Goal: Task Accomplishment & Management: Manage account settings

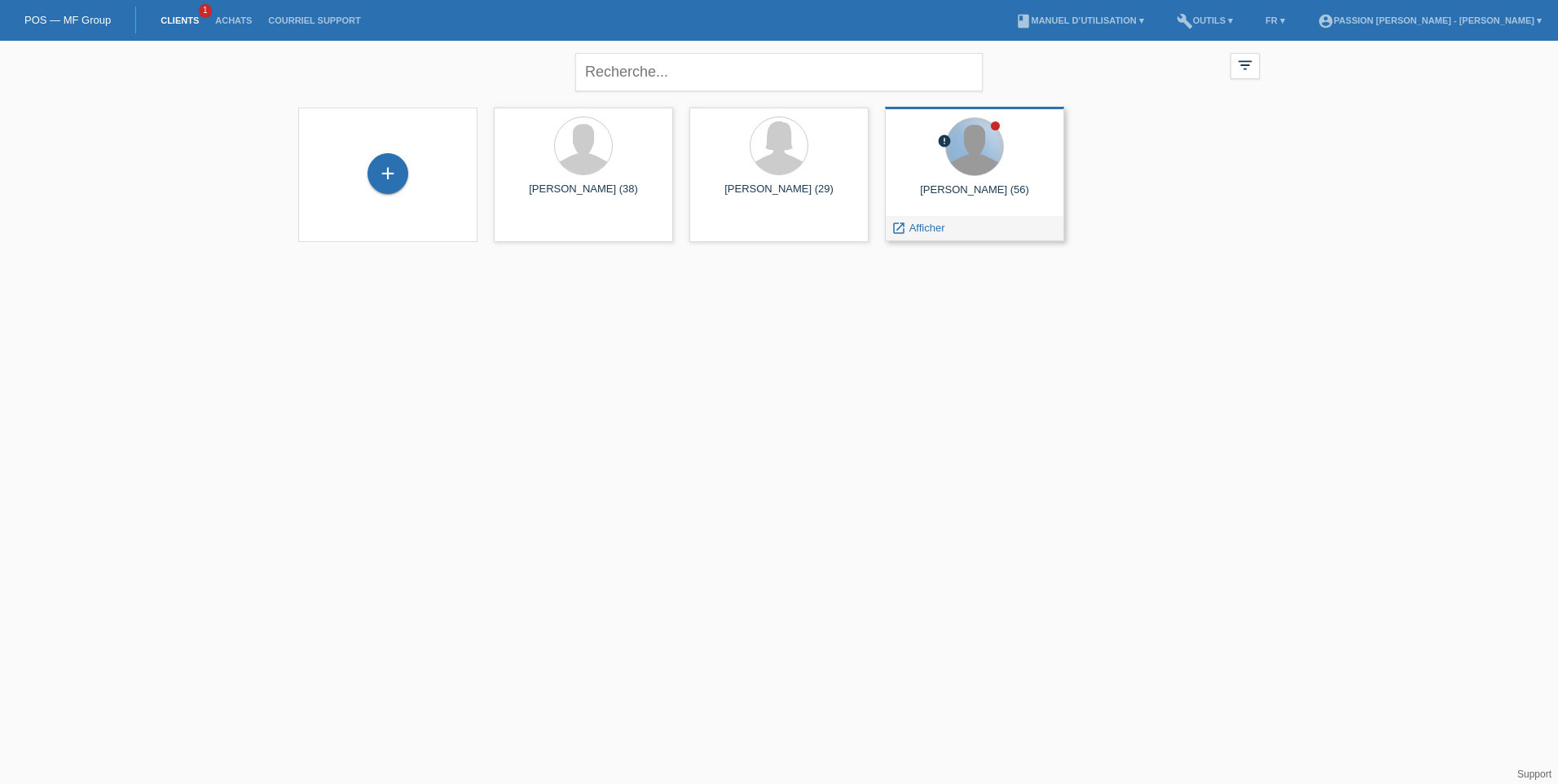
click at [955, 149] on div at bounding box center [975, 146] width 57 height 57
click at [185, 19] on link "Clients" at bounding box center [180, 21] width 55 height 10
click at [962, 190] on div "[PERSON_NAME] (56)" at bounding box center [975, 196] width 153 height 26
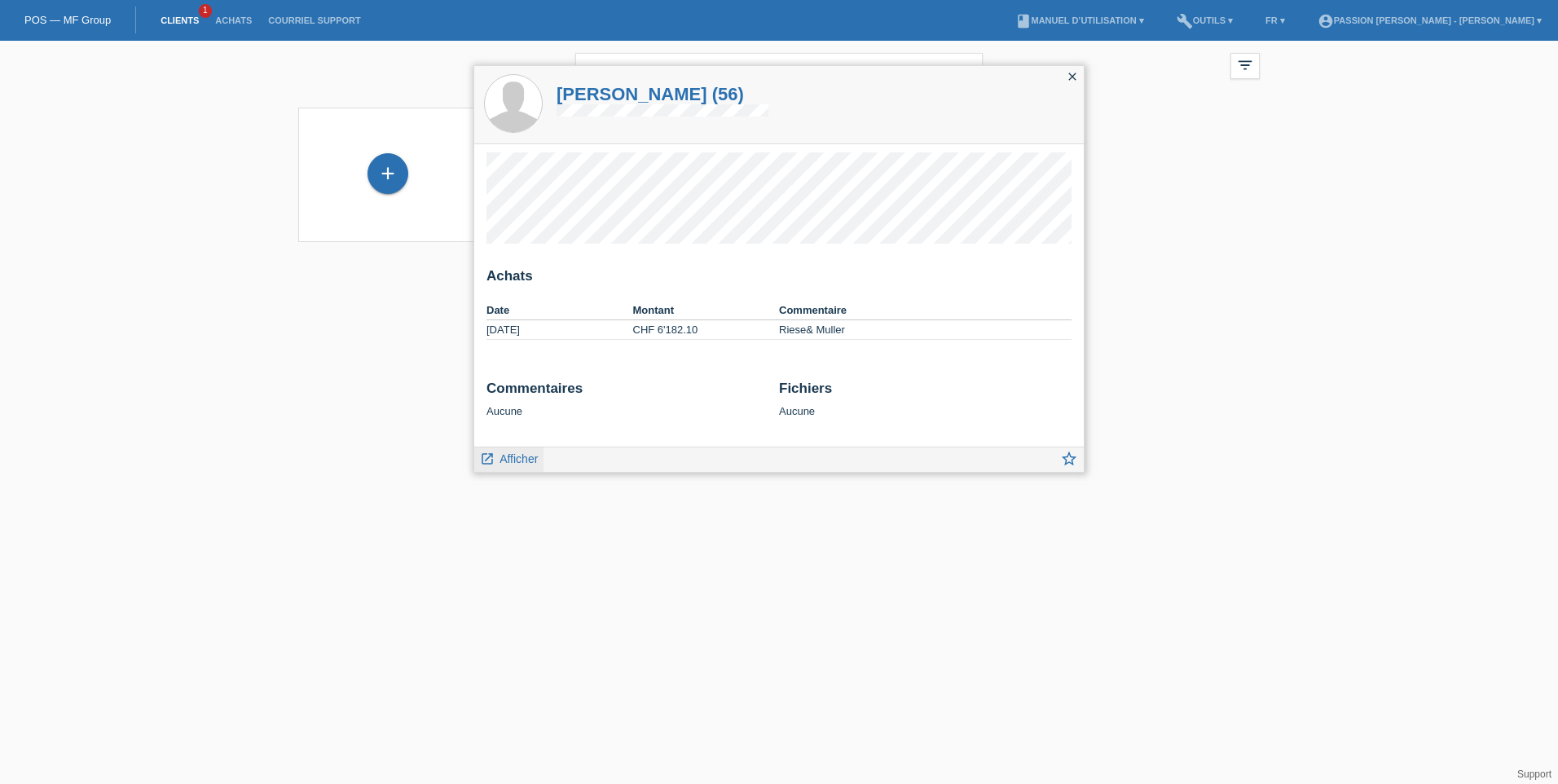
click at [514, 465] on span "Afficher" at bounding box center [518, 458] width 38 height 13
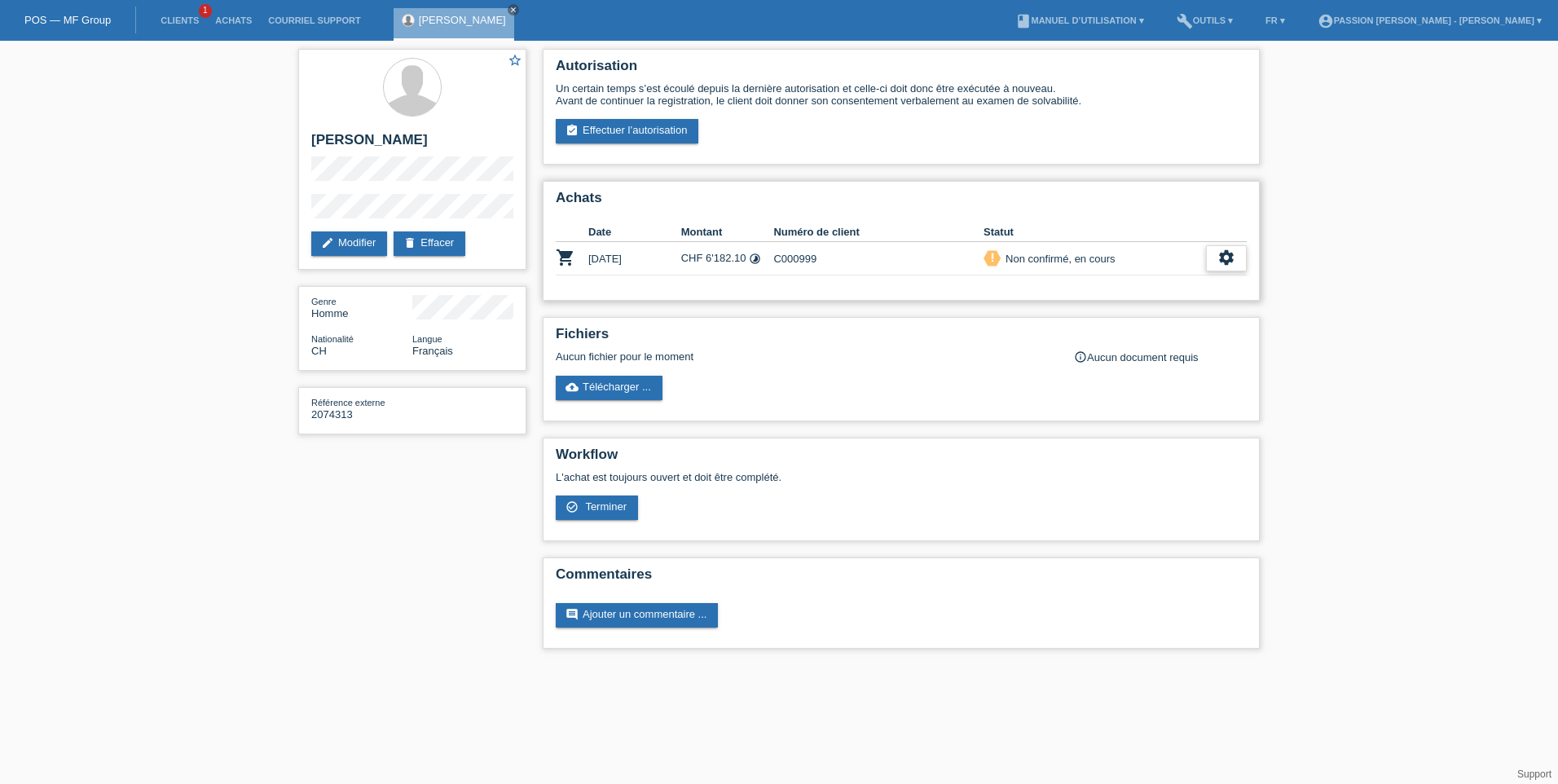
click at [1234, 266] on icon "settings" at bounding box center [1227, 257] width 18 height 18
click at [1231, 249] on icon "settings" at bounding box center [1227, 257] width 18 height 18
click at [1146, 327] on div "check_circle_outline Terminer" at bounding box center [1156, 333] width 180 height 24
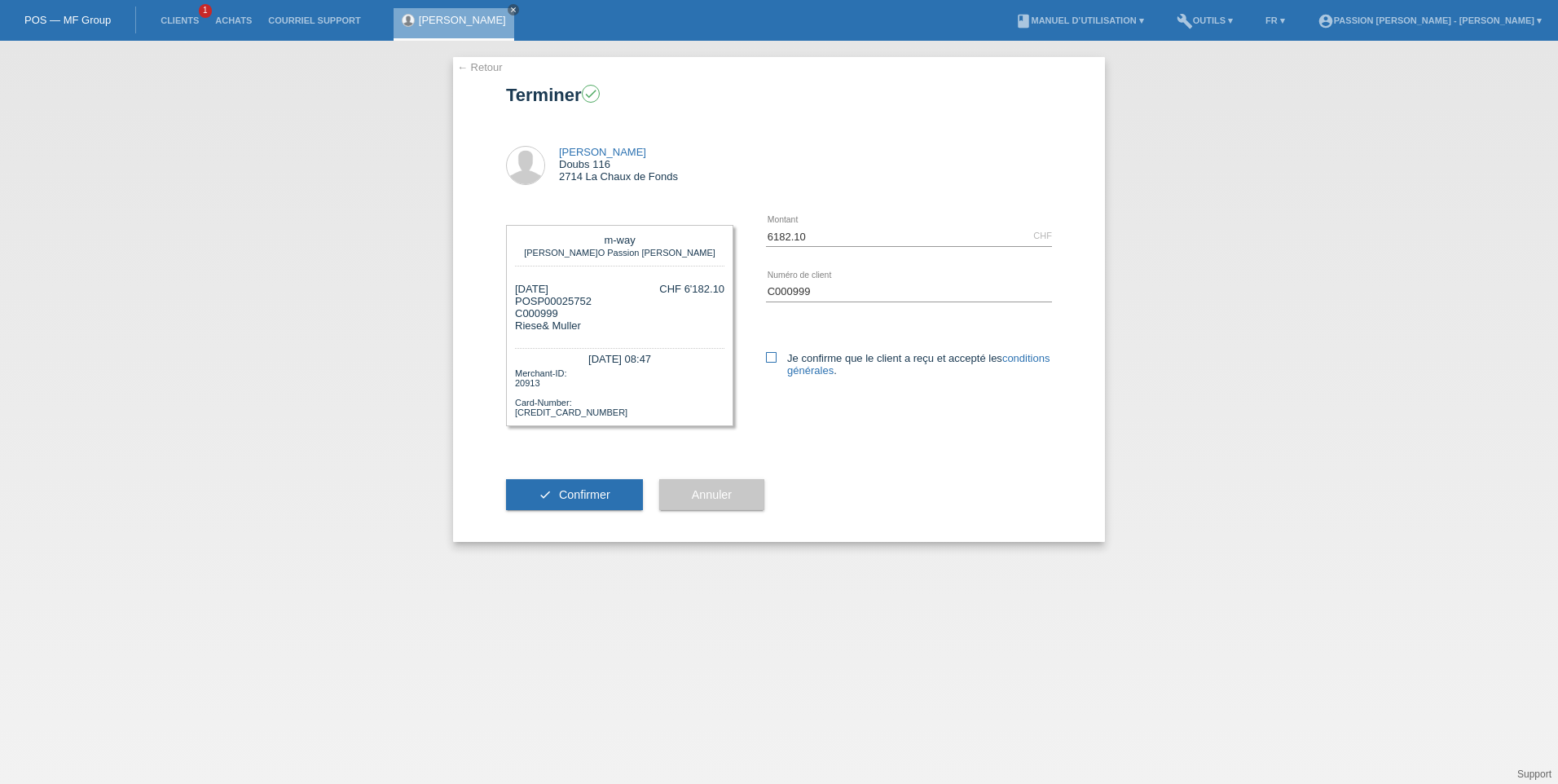
click at [775, 356] on icon at bounding box center [771, 356] width 11 height 11
click at [775, 356] on input "Je confirme que le client a reçu et accepté les conditions générales ." at bounding box center [771, 356] width 11 height 11
checkbox input "true"
click at [538, 496] on button "check Confirmer" at bounding box center [574, 495] width 137 height 31
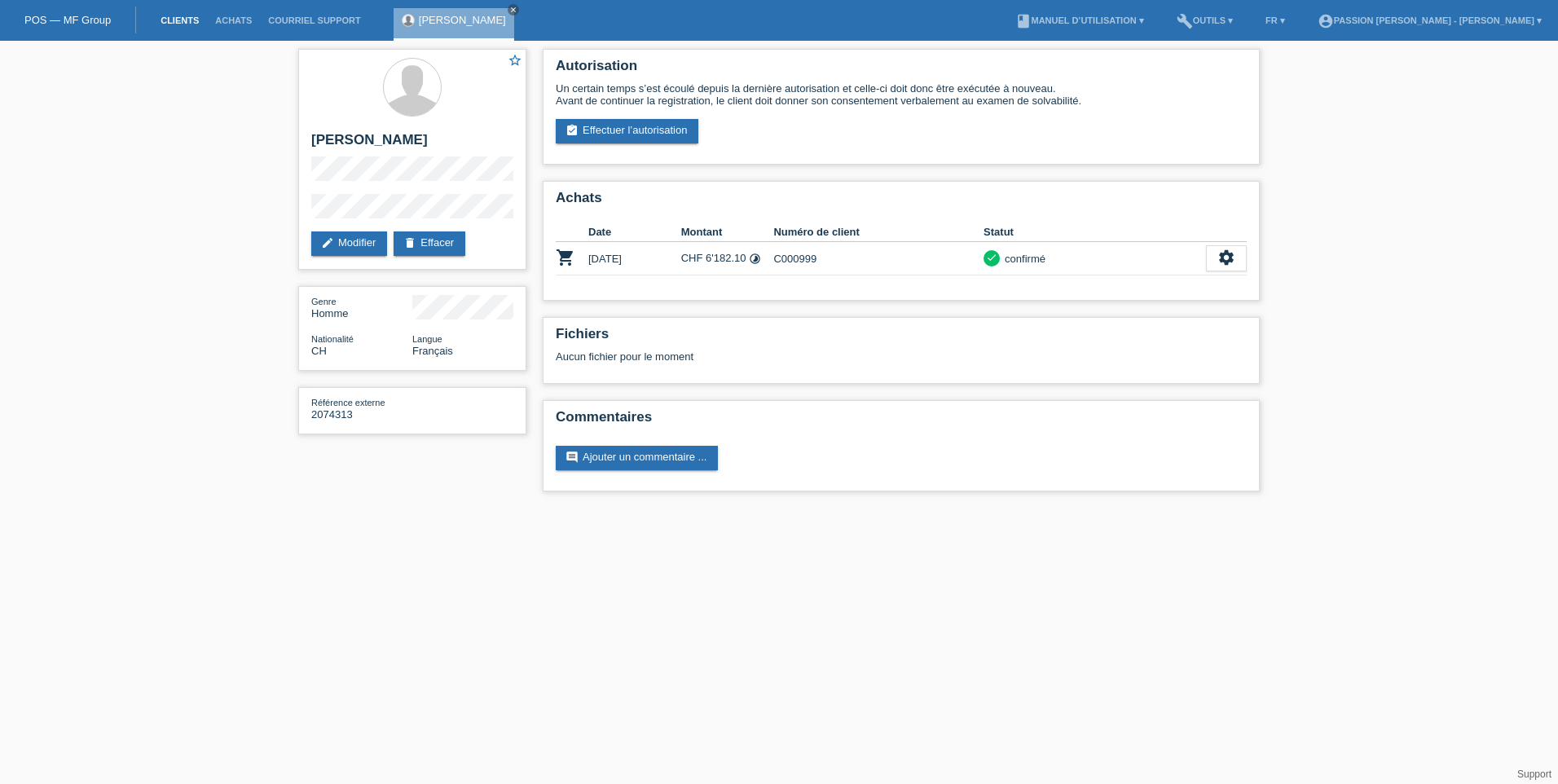
click at [175, 18] on link "Clients" at bounding box center [180, 21] width 55 height 10
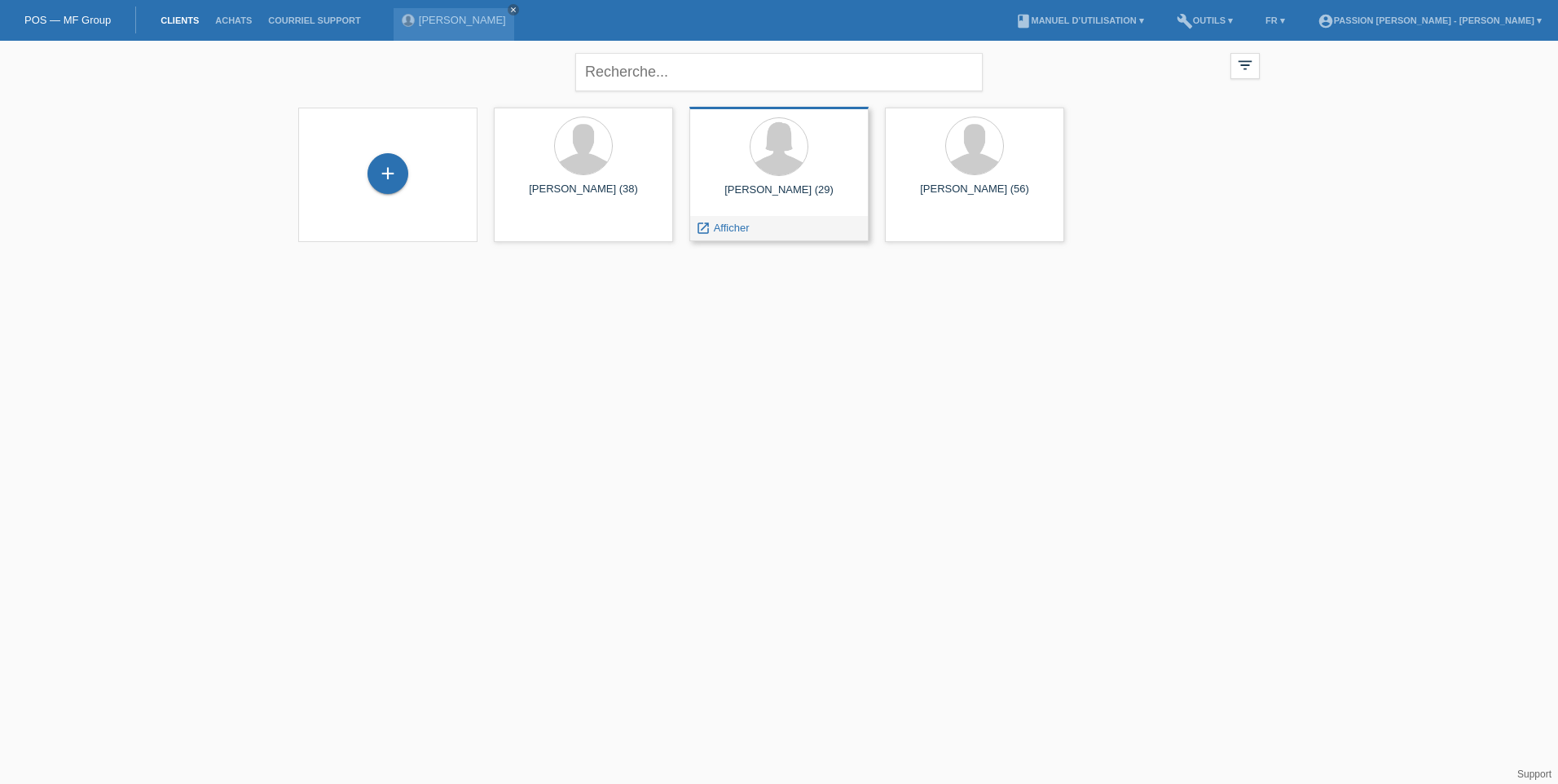
click at [754, 190] on div "[PERSON_NAME] (29)" at bounding box center [779, 196] width 153 height 26
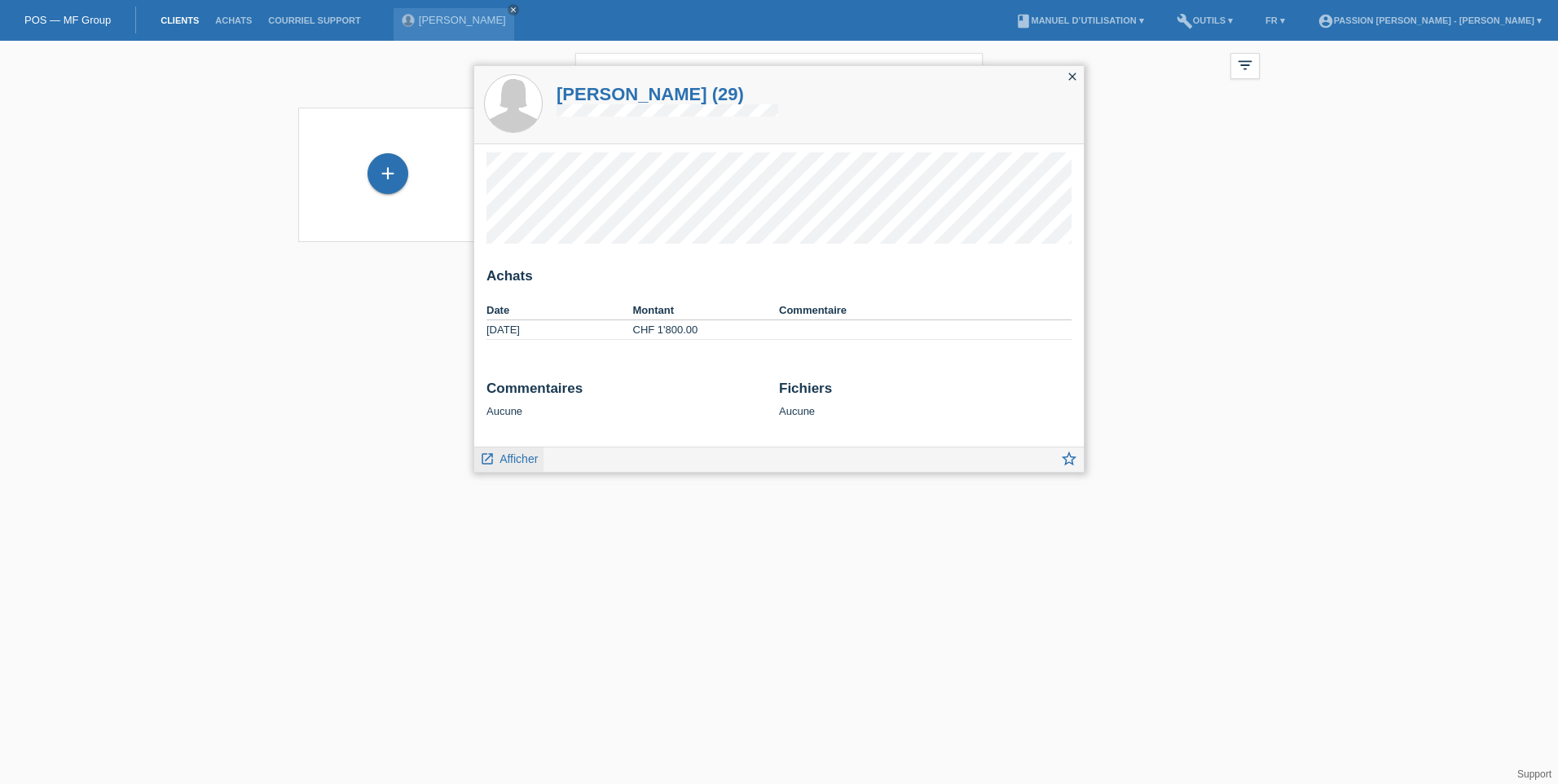
click at [504, 460] on span "Afficher" at bounding box center [518, 458] width 38 height 13
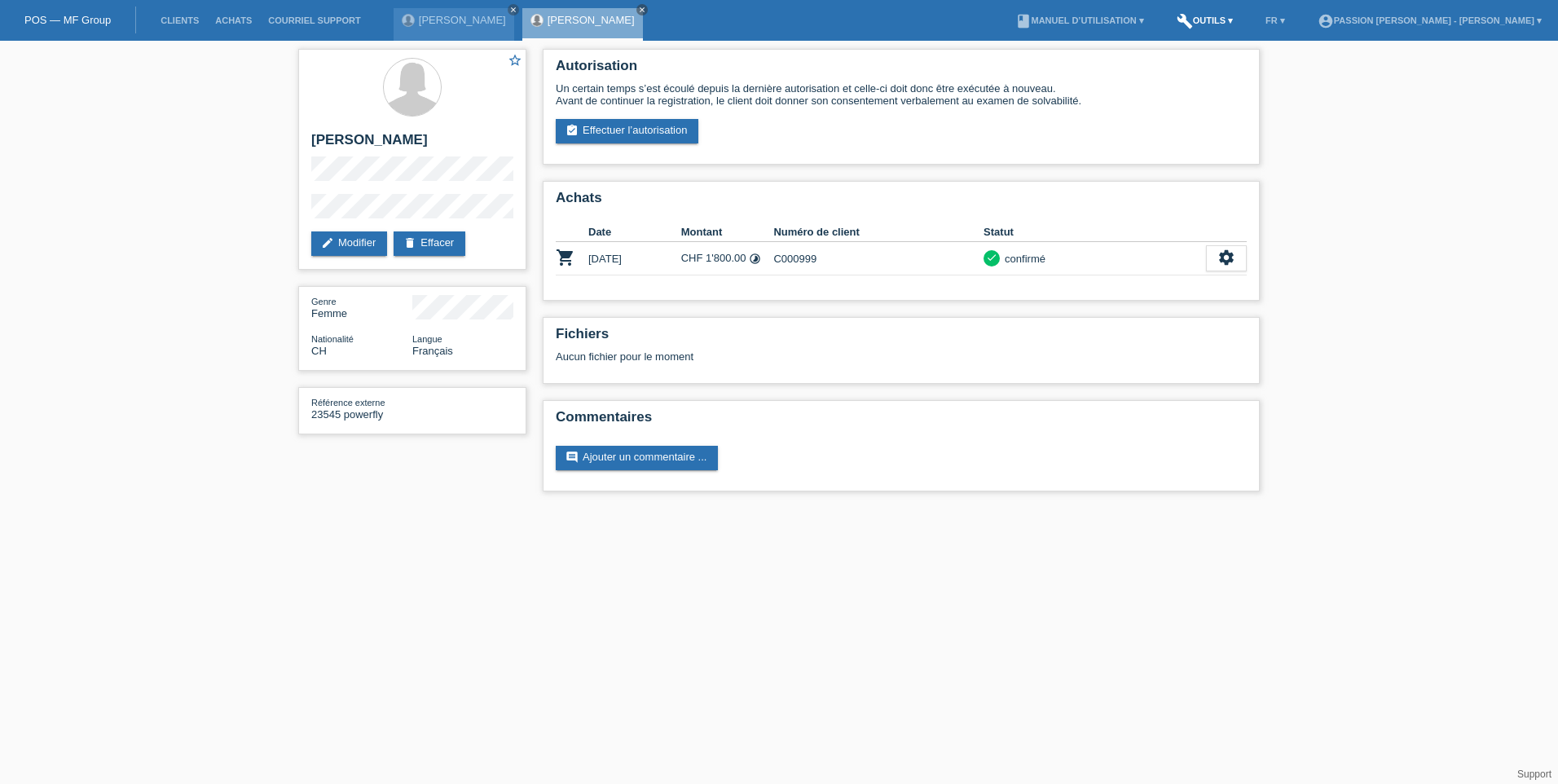
click at [1228, 21] on link "build Outils ▾" at bounding box center [1205, 21] width 72 height 10
click at [647, 11] on icon "close" at bounding box center [642, 10] width 8 height 8
click at [233, 15] on li "Achats" at bounding box center [233, 21] width 53 height 42
click at [229, 19] on link "Achats" at bounding box center [233, 21] width 53 height 10
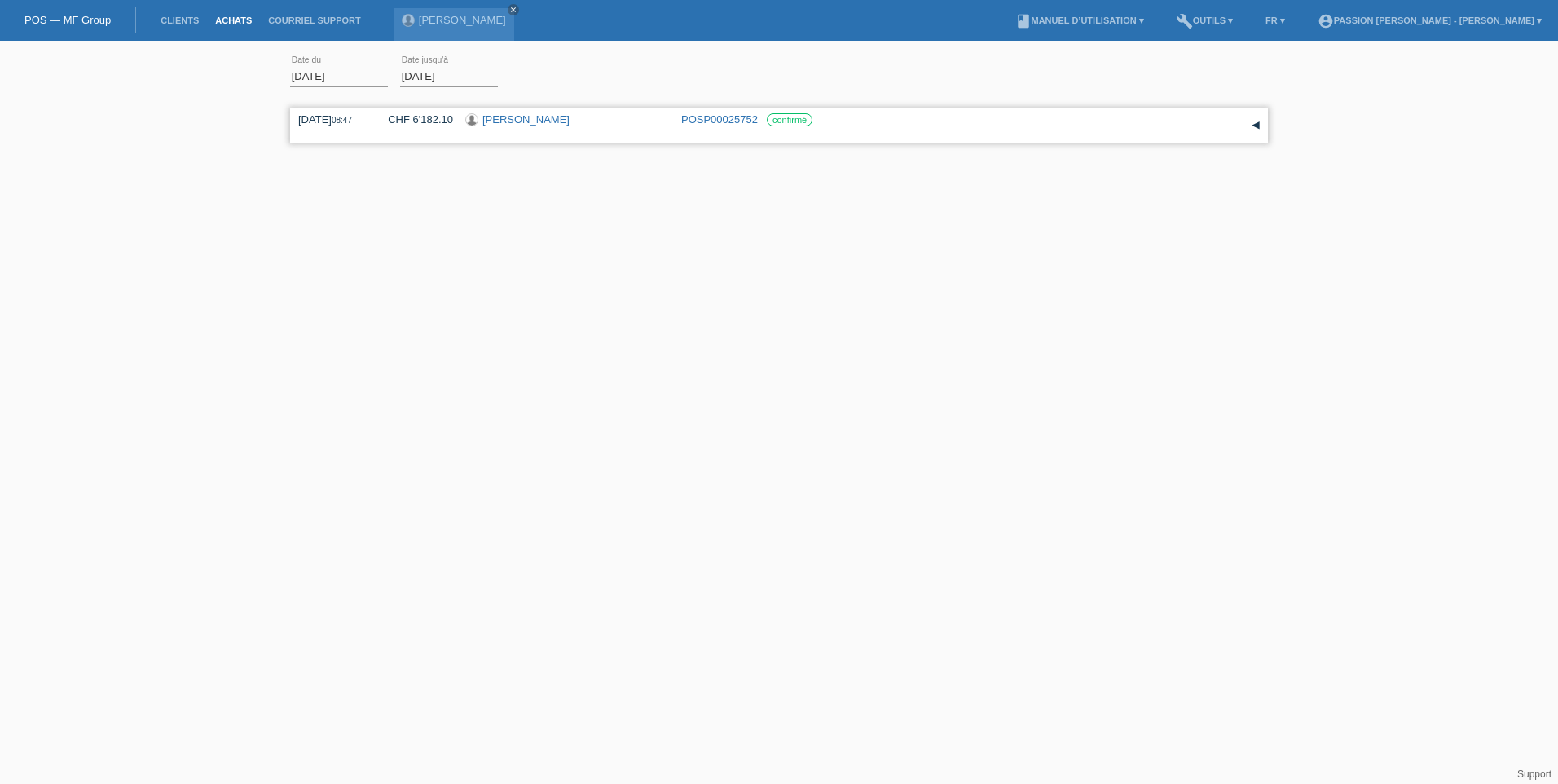
click at [1261, 121] on div "▾" at bounding box center [1255, 125] width 24 height 24
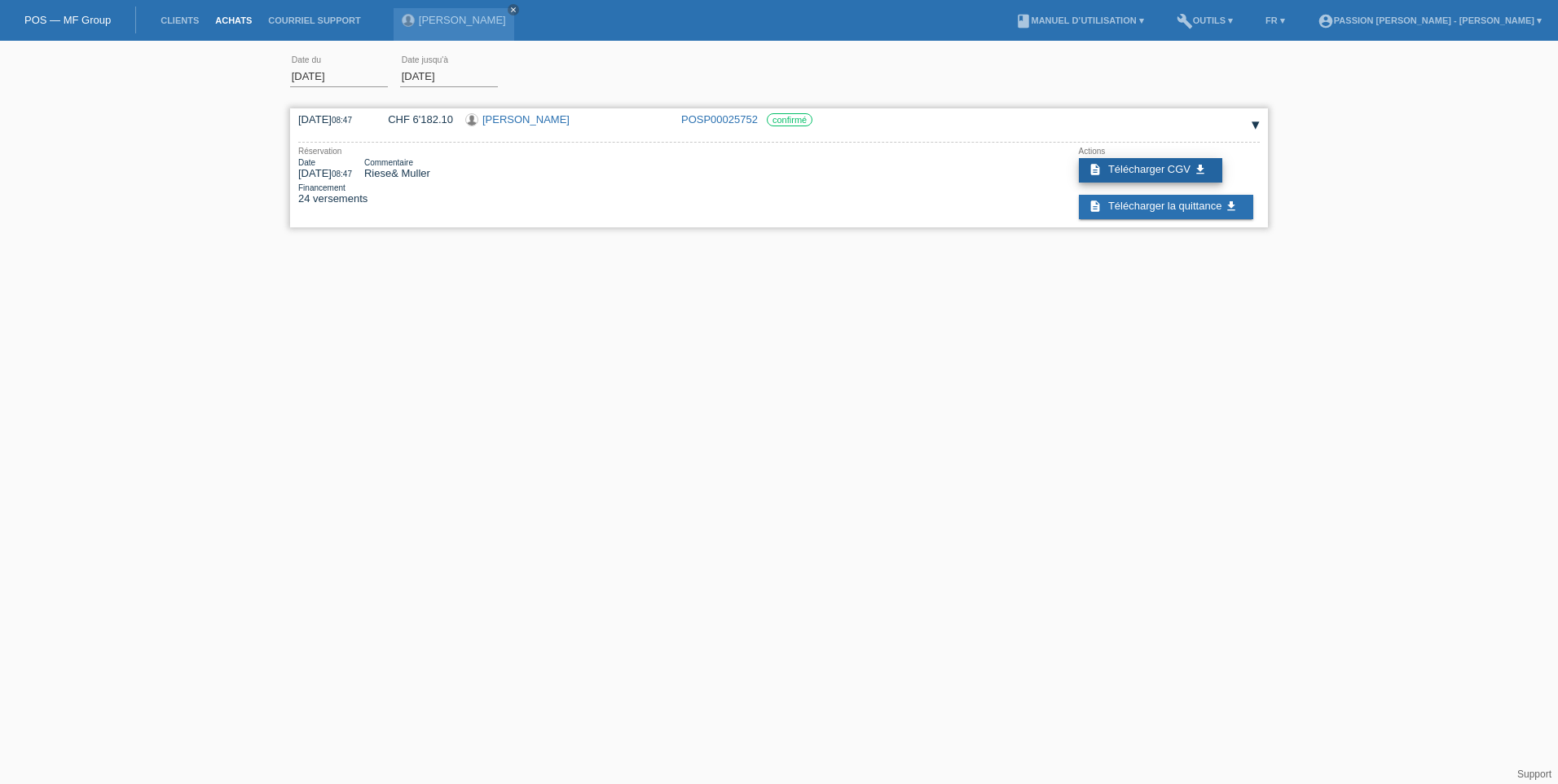
click at [1134, 165] on span "Télécharger CGV" at bounding box center [1150, 169] width 82 height 13
click at [1107, 214] on link "description Télécharger la quittance get_app" at bounding box center [1166, 206] width 175 height 24
click at [180, 13] on li "Clients" at bounding box center [180, 21] width 55 height 42
click at [180, 21] on link "Clients" at bounding box center [180, 21] width 55 height 10
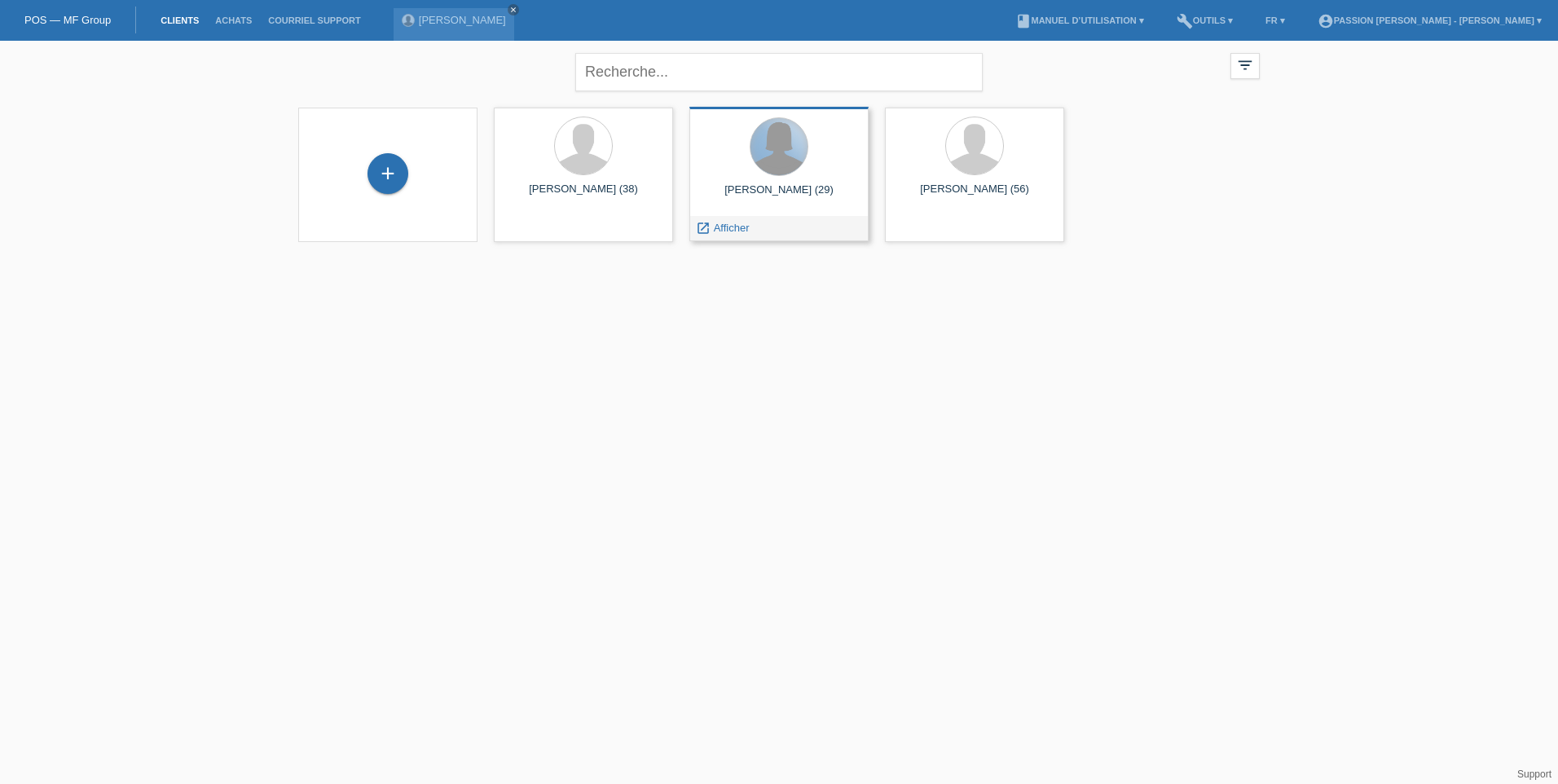
click at [785, 158] on div at bounding box center [779, 146] width 57 height 57
click at [720, 223] on span "Afficher" at bounding box center [732, 227] width 36 height 13
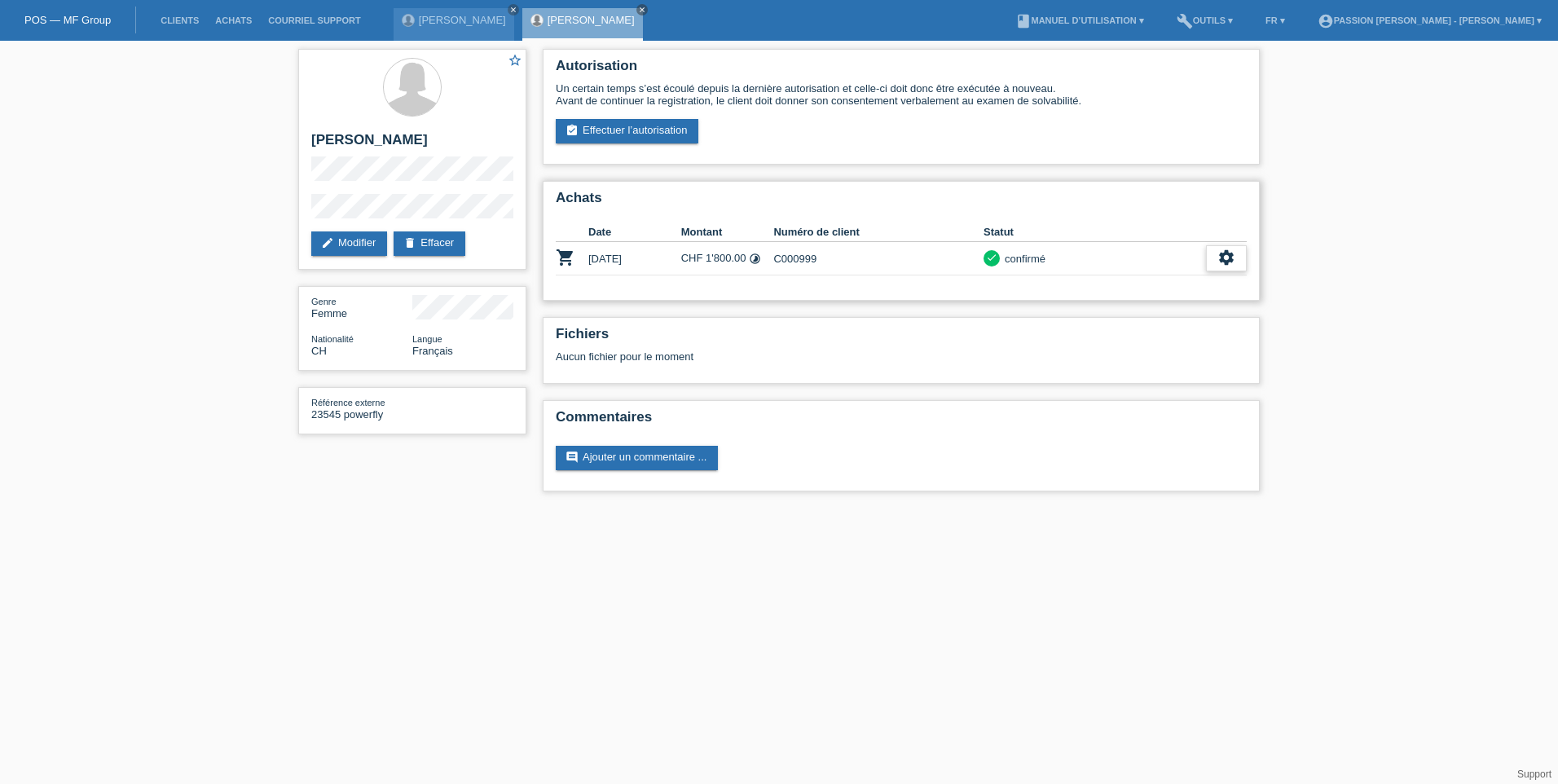
click at [1217, 258] on div "settings" at bounding box center [1227, 258] width 41 height 26
click at [179, 18] on link "Clients" at bounding box center [180, 21] width 55 height 10
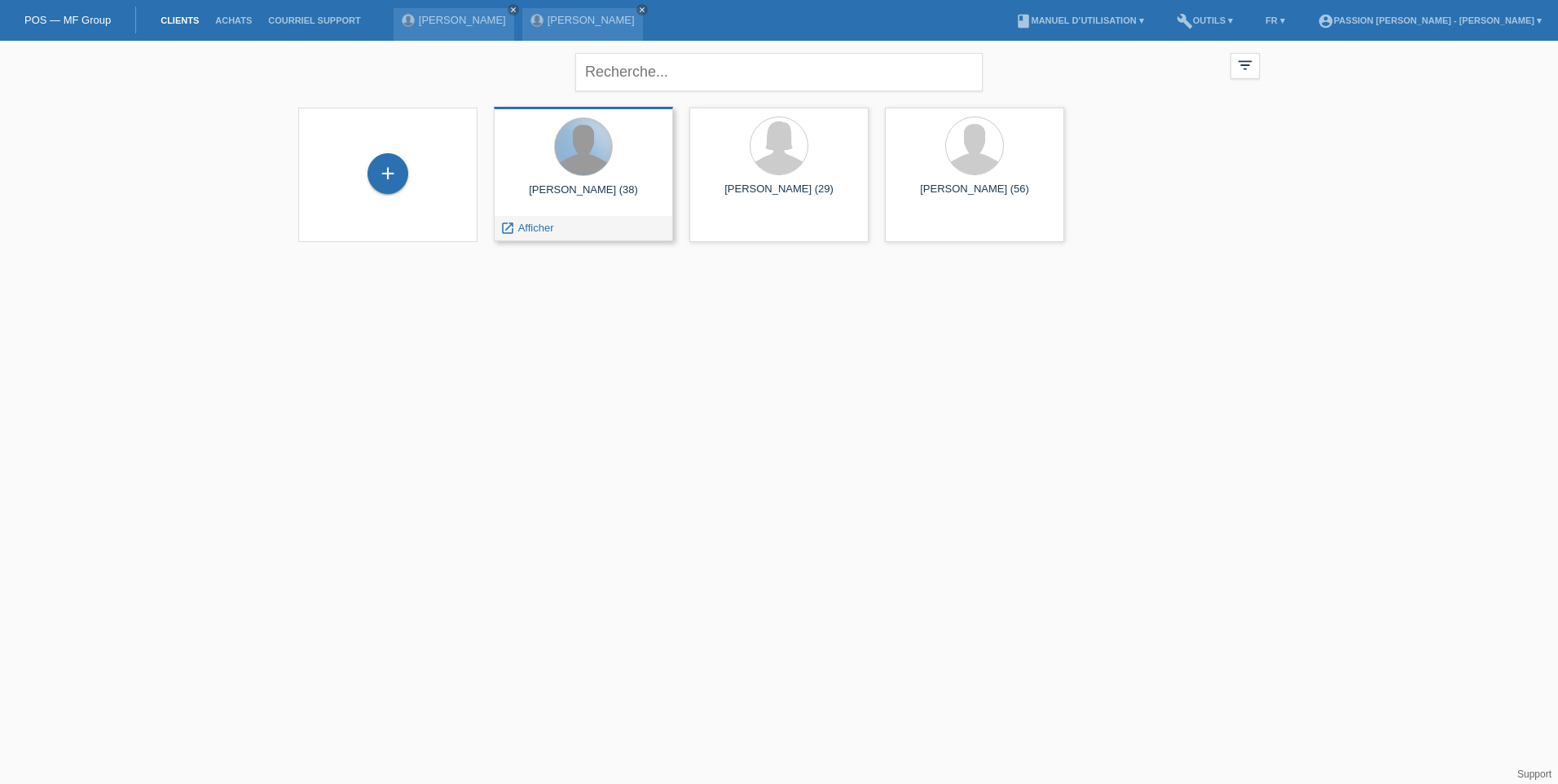
click at [592, 155] on div at bounding box center [583, 146] width 57 height 57
click at [593, 206] on div "[PERSON_NAME] (38)" at bounding box center [583, 196] width 153 height 26
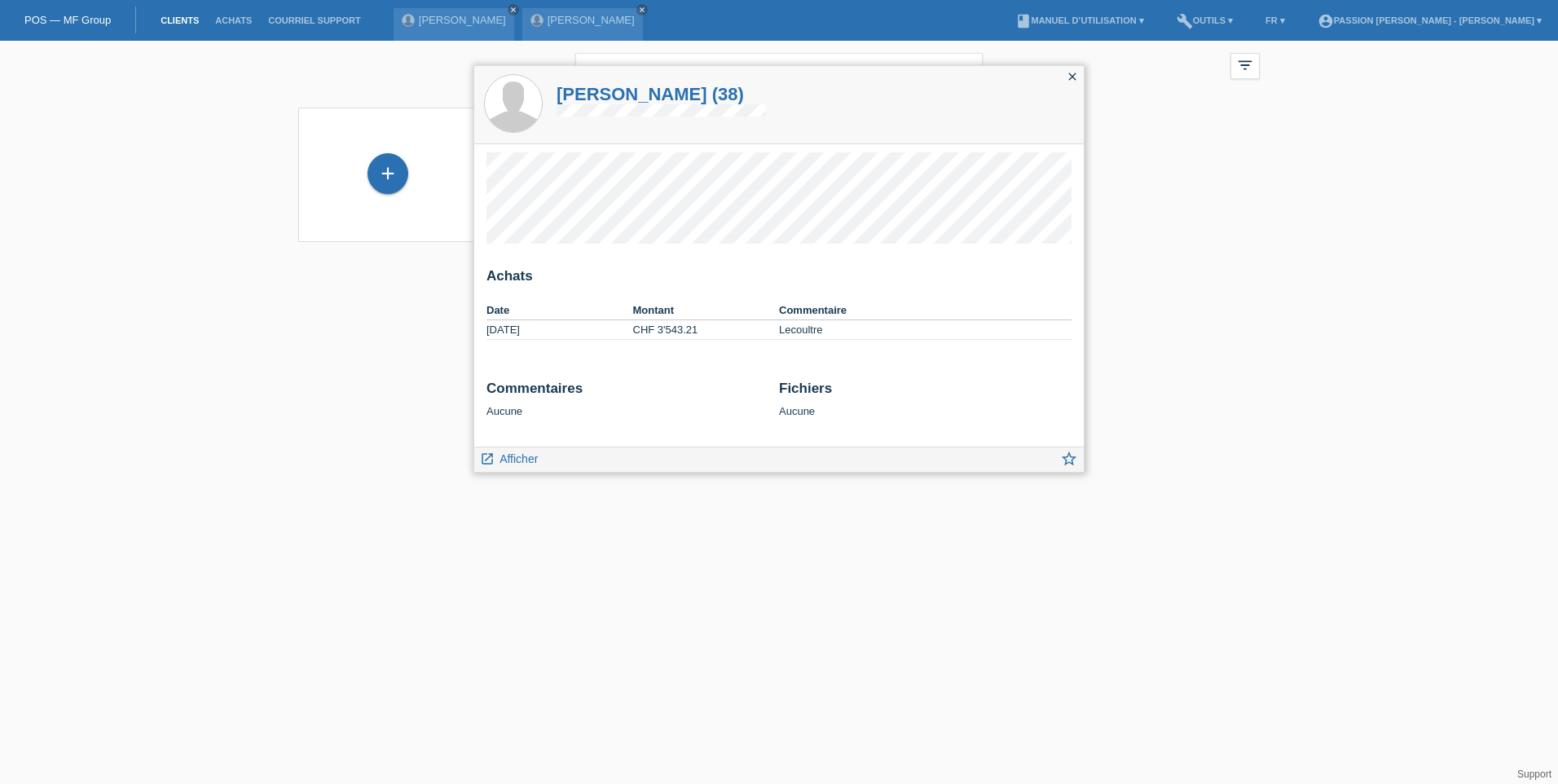
click at [1070, 72] on icon "close" at bounding box center [1072, 76] width 13 height 13
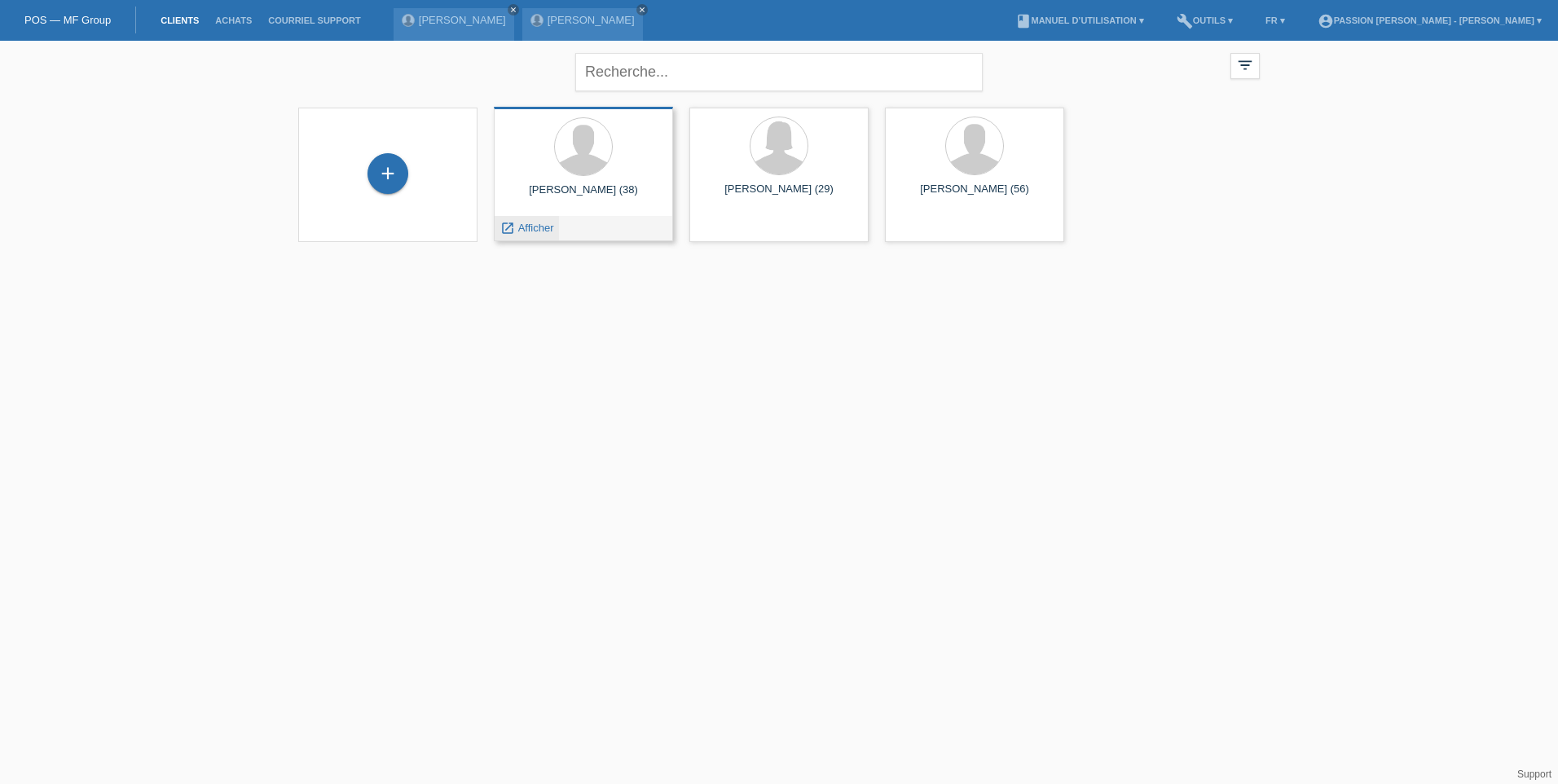
click at [533, 221] on div "launch Afficher" at bounding box center [526, 227] width 64 height 24
click at [526, 228] on span "Afficher" at bounding box center [536, 227] width 36 height 13
